Goal: Information Seeking & Learning: Learn about a topic

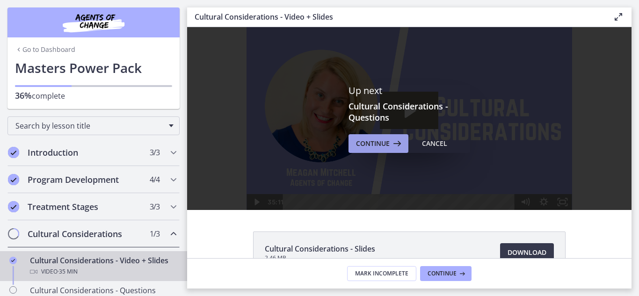
click at [368, 146] on span "Continue" at bounding box center [373, 143] width 34 height 11
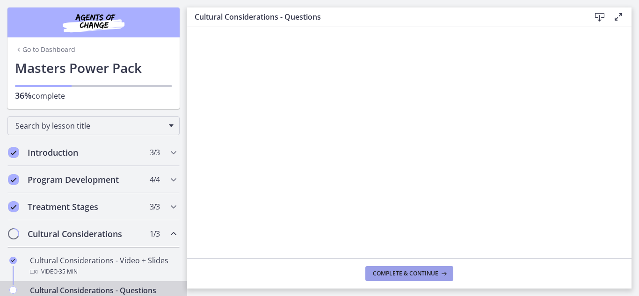
click at [417, 271] on span "Complete & continue" at bounding box center [405, 273] width 65 height 7
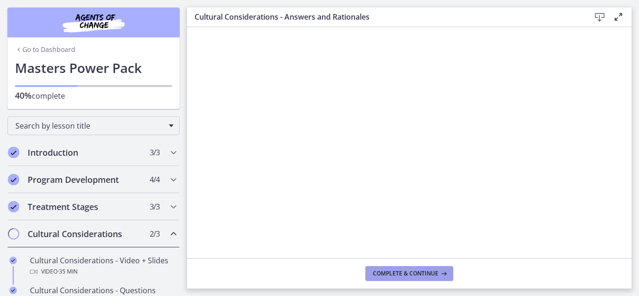
click at [409, 277] on button "Complete & continue" at bounding box center [409, 273] width 88 height 15
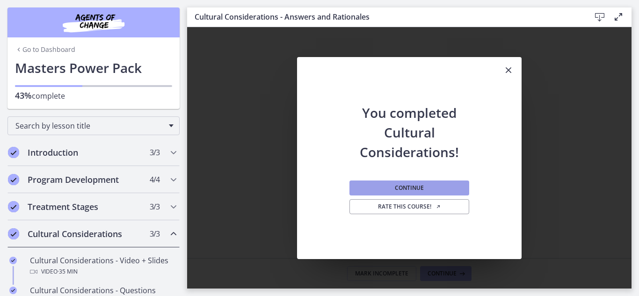
click at [375, 187] on button "Continue" at bounding box center [409, 187] width 120 height 15
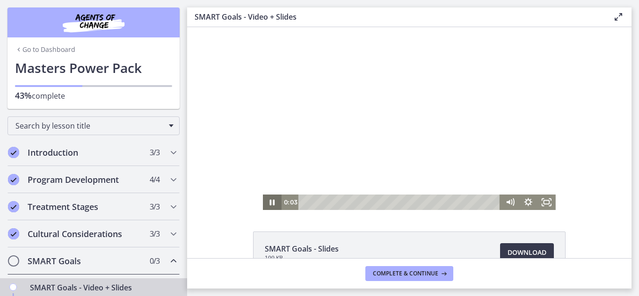
click at [272, 202] on icon "Pause" at bounding box center [272, 201] width 18 height 15
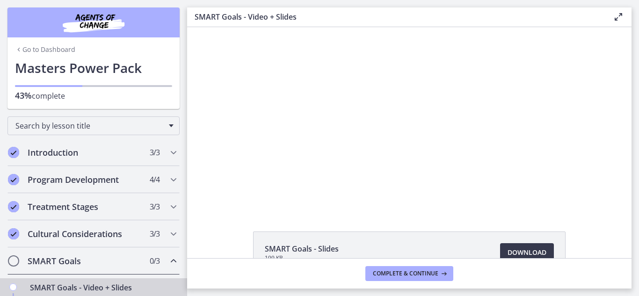
click at [216, 174] on div "Click for sound @keyframes VOLUME_SMALL_WAVE_FLASH { 0% { opacity: 0; } 33% { o…" at bounding box center [409, 118] width 444 height 183
